Goal: Find specific page/section: Find specific page/section

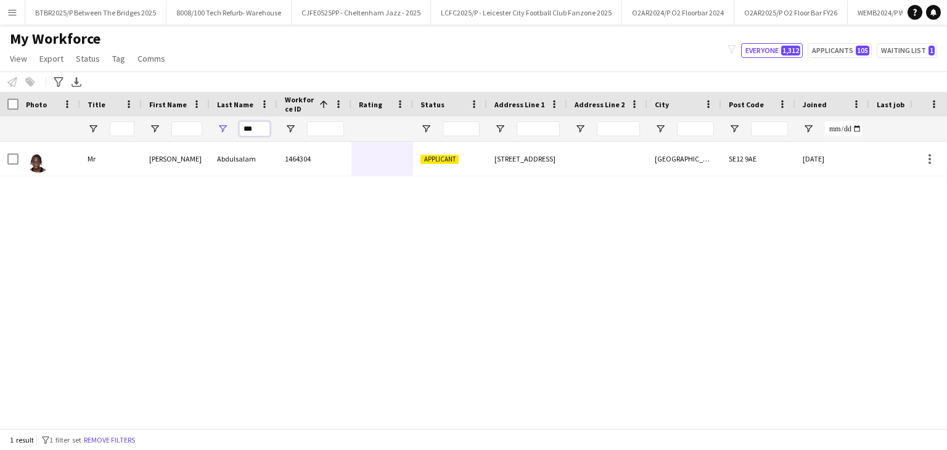
click at [261, 129] on input "***" at bounding box center [254, 128] width 31 height 15
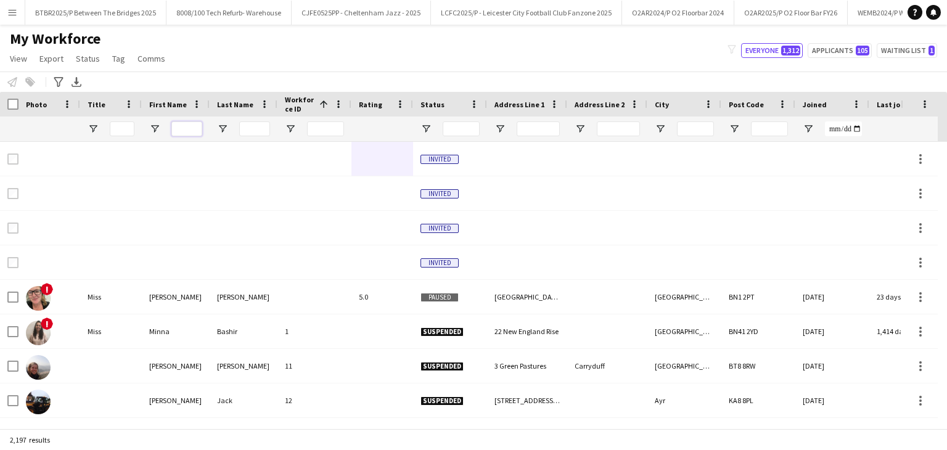
click at [181, 132] on input "First Name Filter Input" at bounding box center [186, 128] width 31 height 15
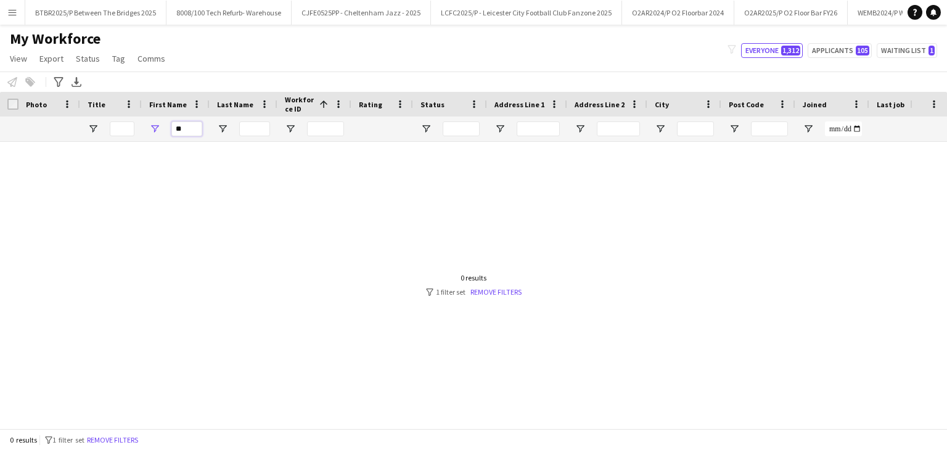
type input "*"
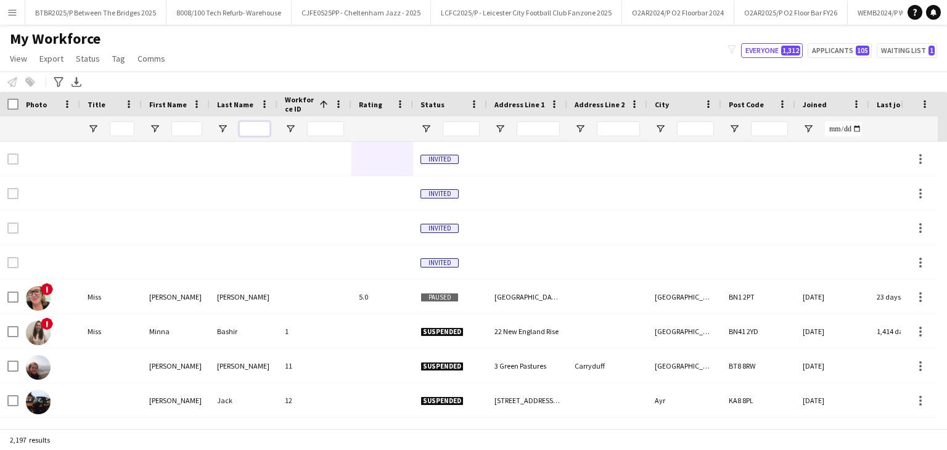
click at [246, 125] on input "Last Name Filter Input" at bounding box center [254, 128] width 31 height 15
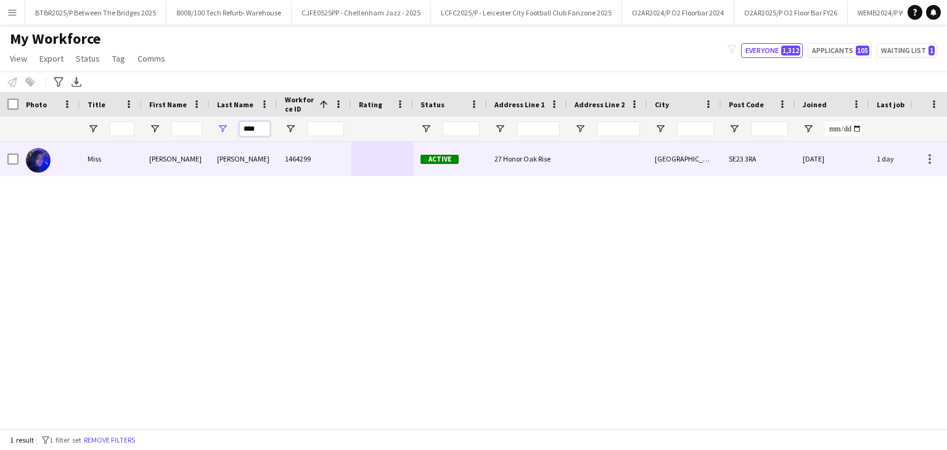
type input "****"
click at [309, 165] on div "1464299" at bounding box center [314, 159] width 74 height 34
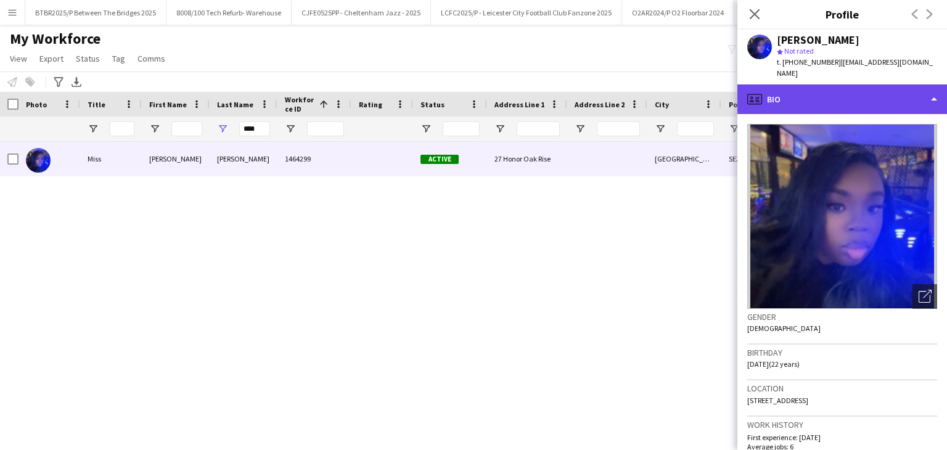
click at [855, 100] on div "profile Bio" at bounding box center [842, 99] width 210 height 30
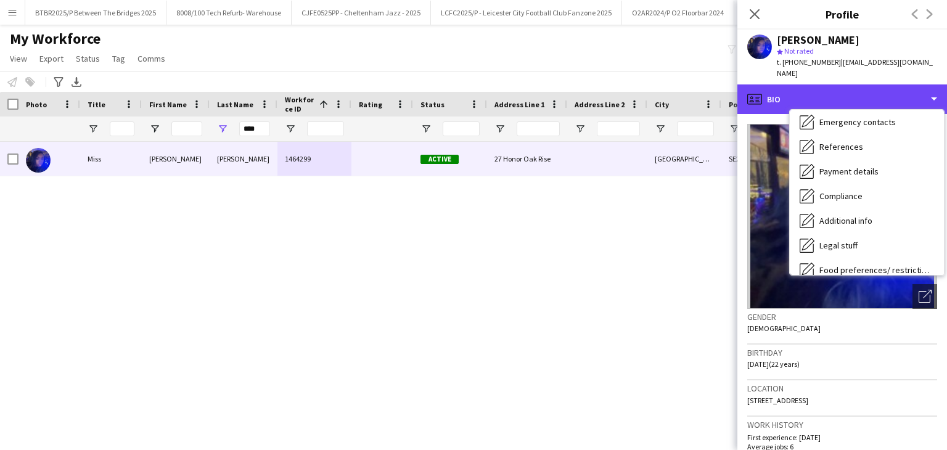
scroll to position [104, 0]
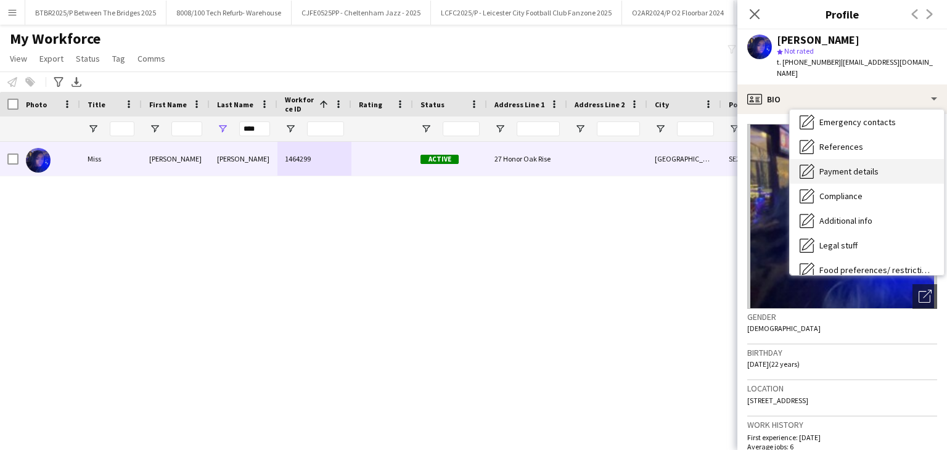
click at [881, 164] on div "Payment details Payment details" at bounding box center [866, 171] width 154 height 25
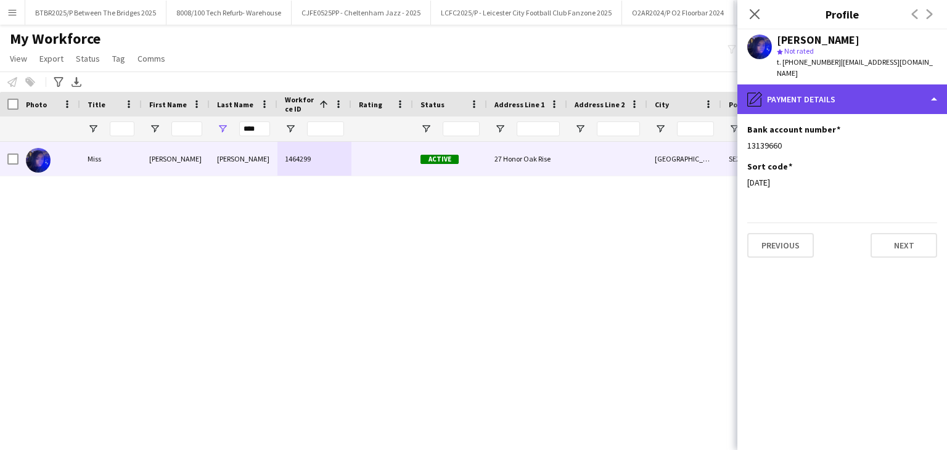
click at [855, 87] on div "pencil4 Payment details" at bounding box center [842, 99] width 210 height 30
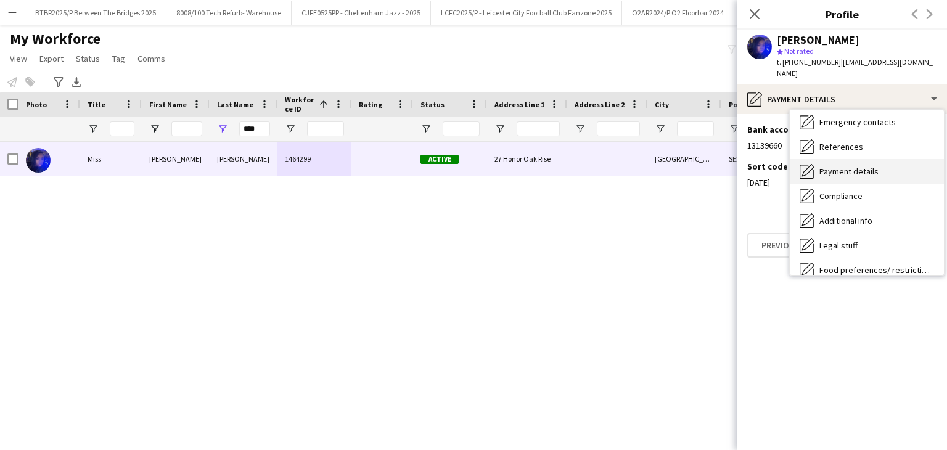
click at [879, 159] on div "Payment details Payment details" at bounding box center [866, 171] width 154 height 25
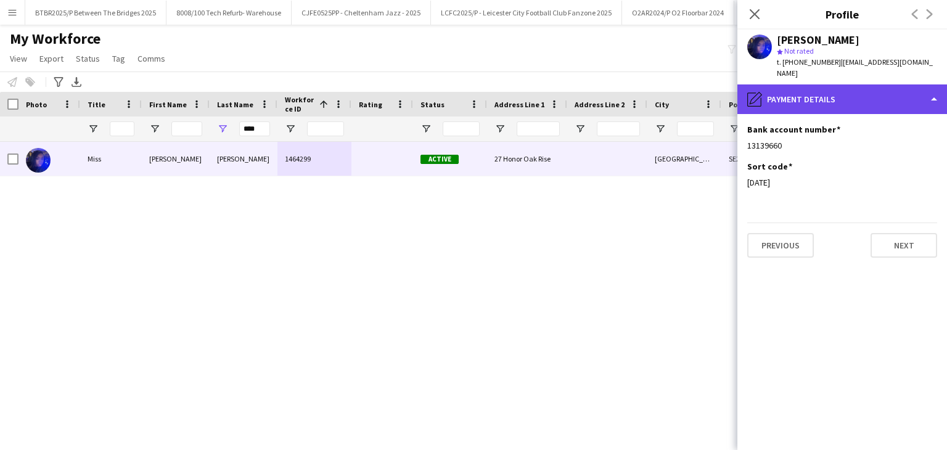
click at [850, 85] on div "pencil4 Payment details" at bounding box center [842, 99] width 210 height 30
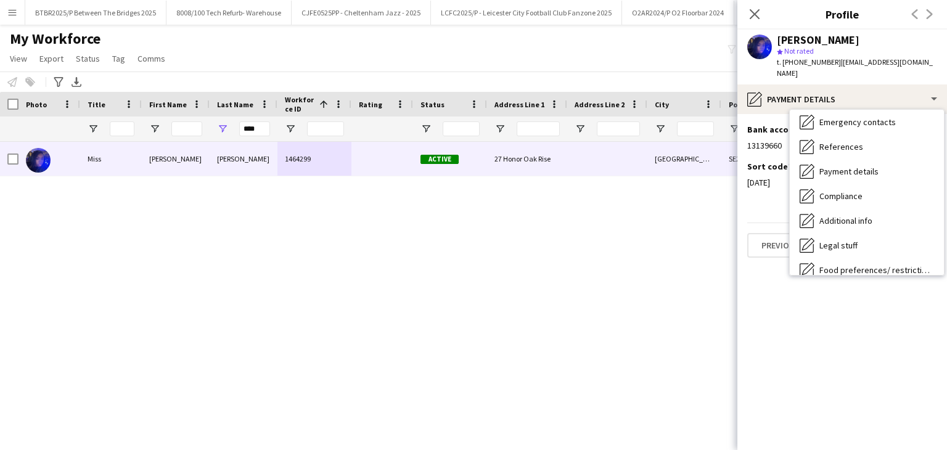
click at [796, 17] on h3 "Profile" at bounding box center [842, 14] width 210 height 16
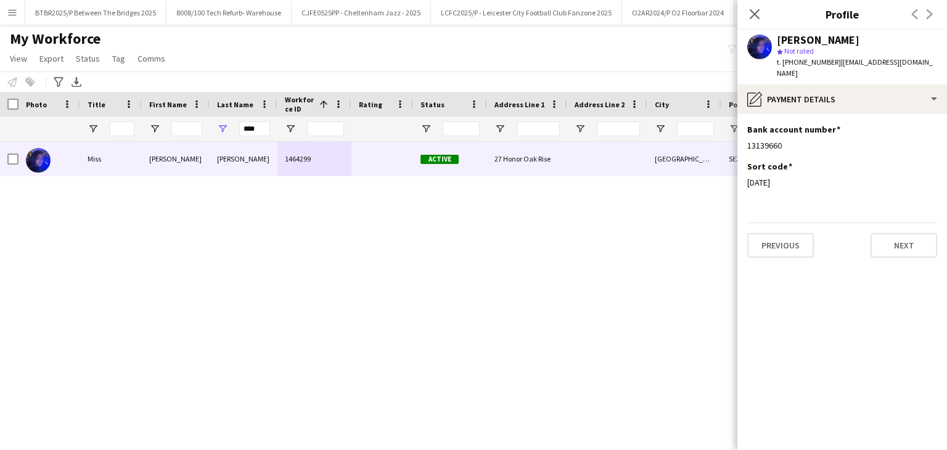
drag, startPoint x: 793, startPoint y: 64, endPoint x: 831, endPoint y: 71, distance: 38.2
click at [831, 71] on div "[PERSON_NAME] star Not rated t. [PHONE_NUMBER] | [EMAIL_ADDRESS][DOMAIN_NAME]" at bounding box center [842, 57] width 210 height 55
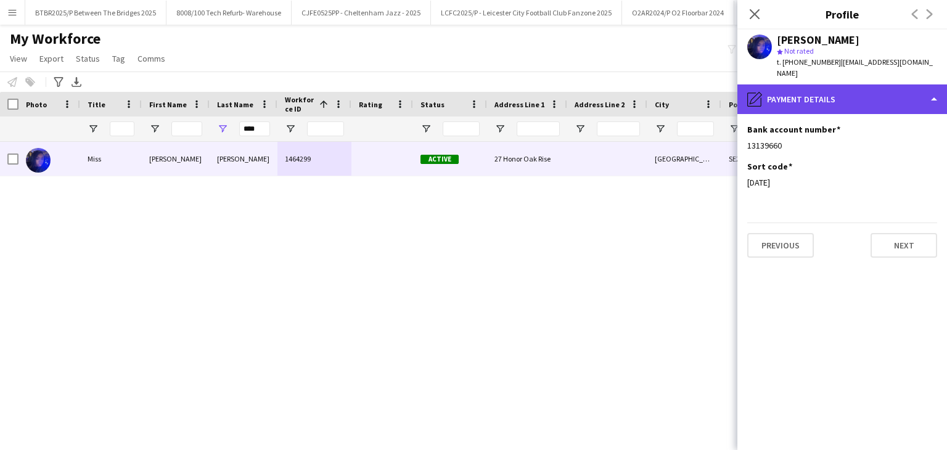
click at [860, 86] on div "pencil4 Payment details" at bounding box center [842, 99] width 210 height 30
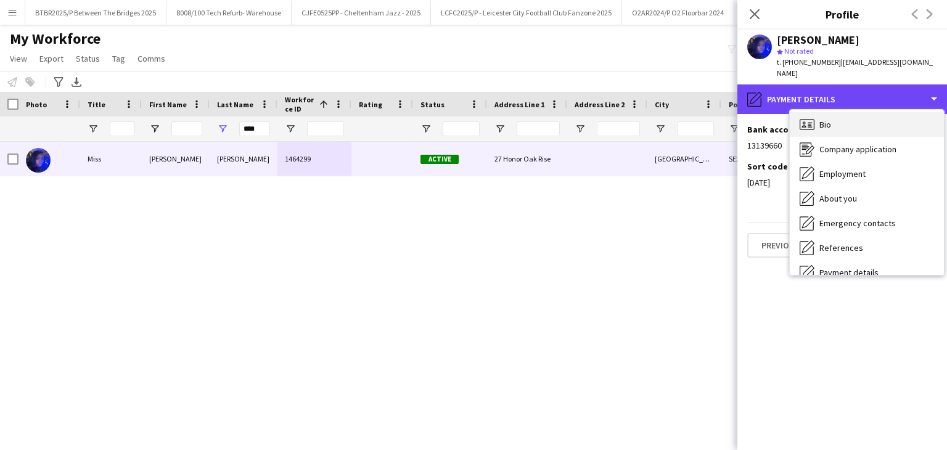
scroll to position [0, 0]
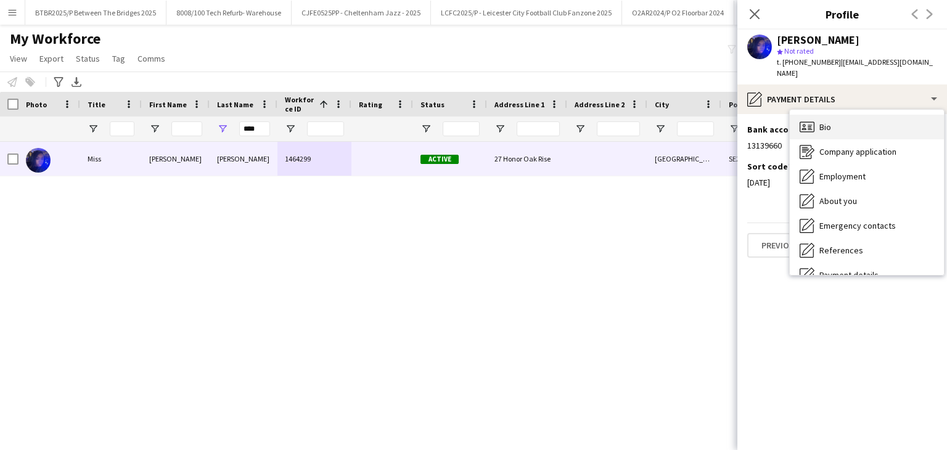
click at [860, 119] on div "Bio Bio" at bounding box center [866, 127] width 154 height 25
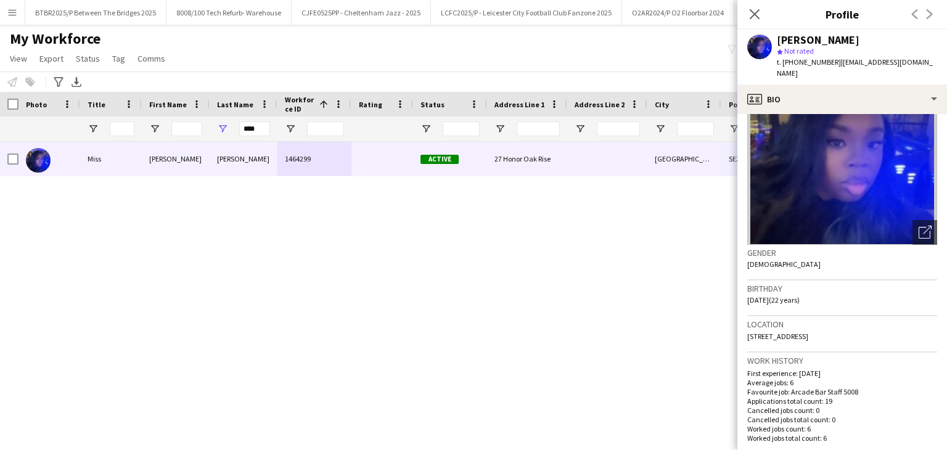
scroll to position [185, 0]
